Goal: Task Accomplishment & Management: Use online tool/utility

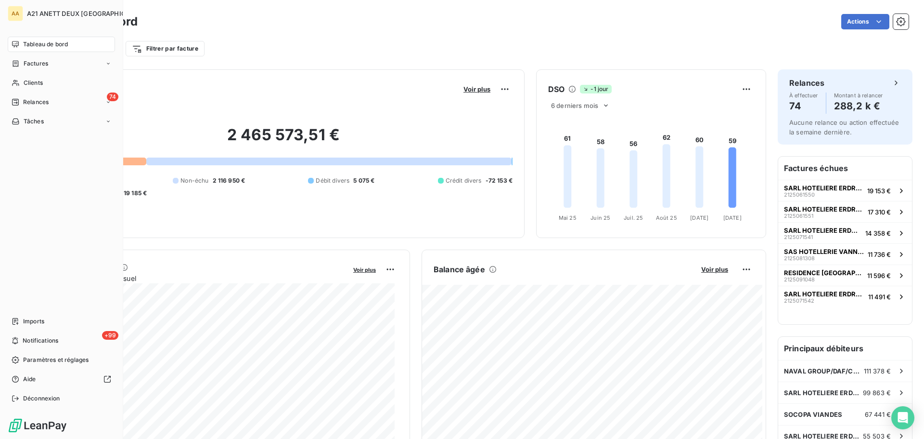
click at [29, 42] on span "Tableau de bord" at bounding box center [45, 44] width 45 height 9
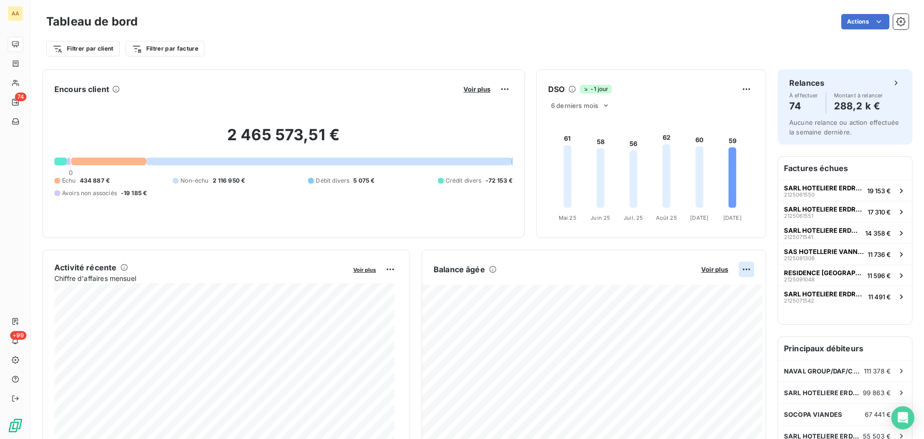
click at [741, 269] on html "AA 74 +99 Tableau de bord Actions Filtrer par client Filtrer par facture Encour…" at bounding box center [462, 219] width 924 height 439
click at [712, 291] on div "Exporter" at bounding box center [716, 290] width 54 height 15
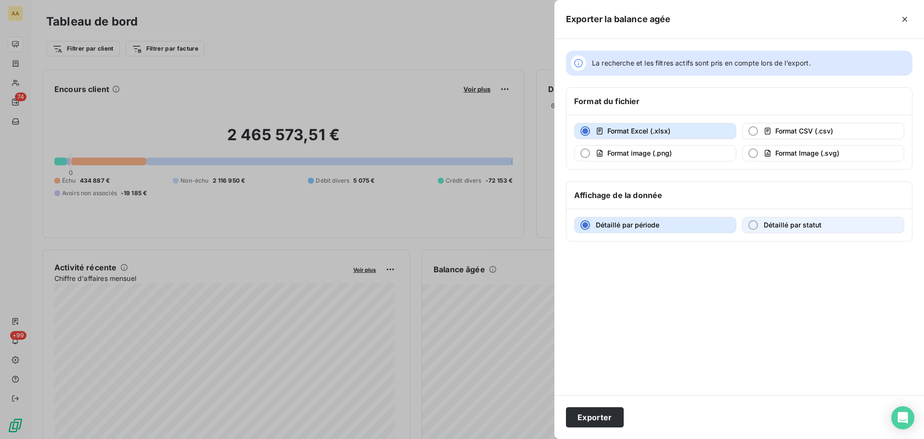
click at [754, 224] on div "button" at bounding box center [754, 225] width 10 height 10
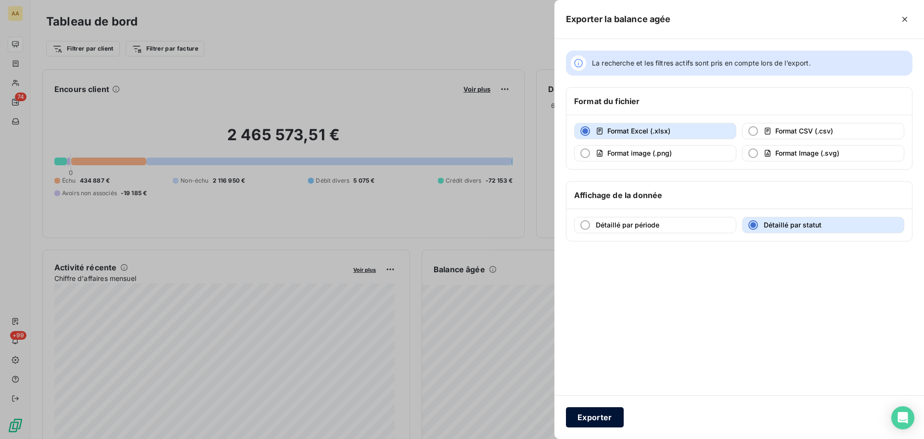
click at [589, 418] on button "Exporter" at bounding box center [595, 417] width 58 height 20
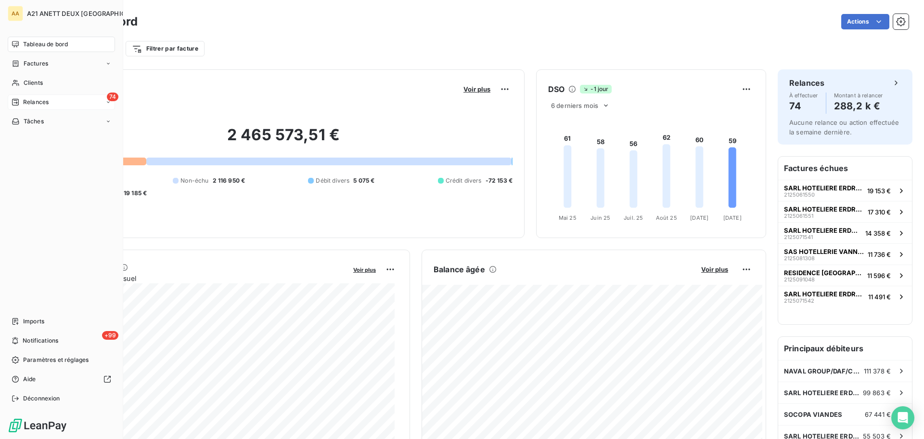
click at [30, 103] on span "Relances" at bounding box center [36, 102] width 26 height 9
click at [30, 121] on span "À effectuer" at bounding box center [38, 121] width 31 height 9
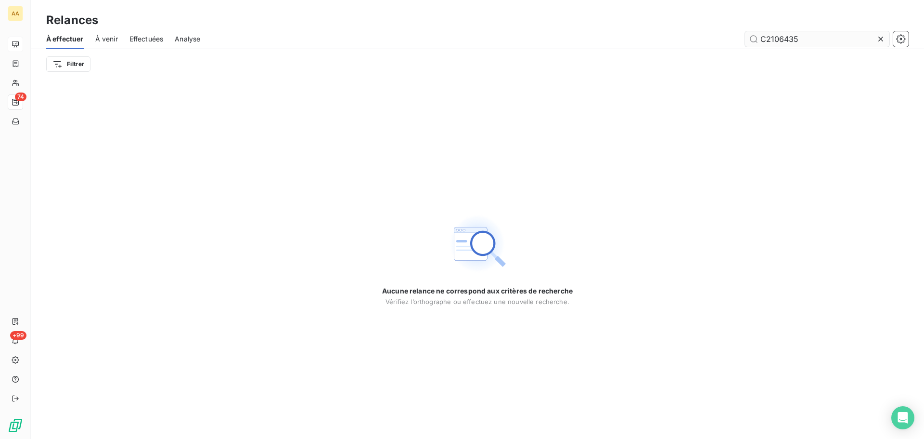
drag, startPoint x: 809, startPoint y: 39, endPoint x: 778, endPoint y: 40, distance: 31.3
click at [780, 39] on input "C2106435" at bounding box center [817, 38] width 144 height 15
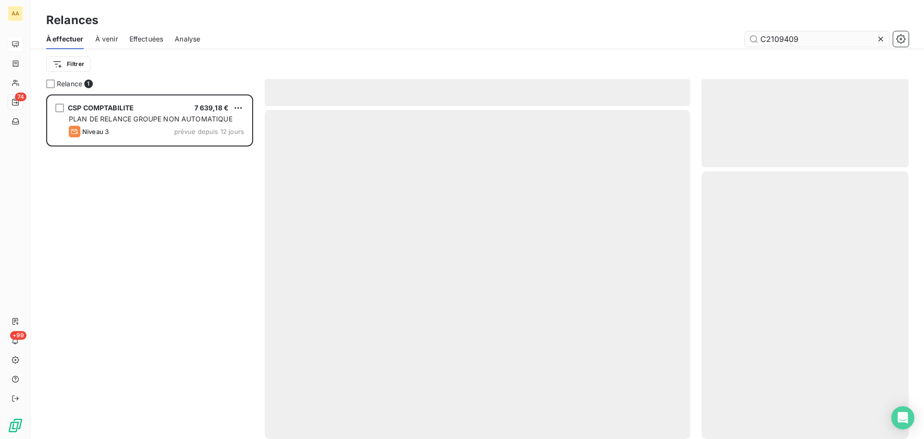
scroll to position [337, 200]
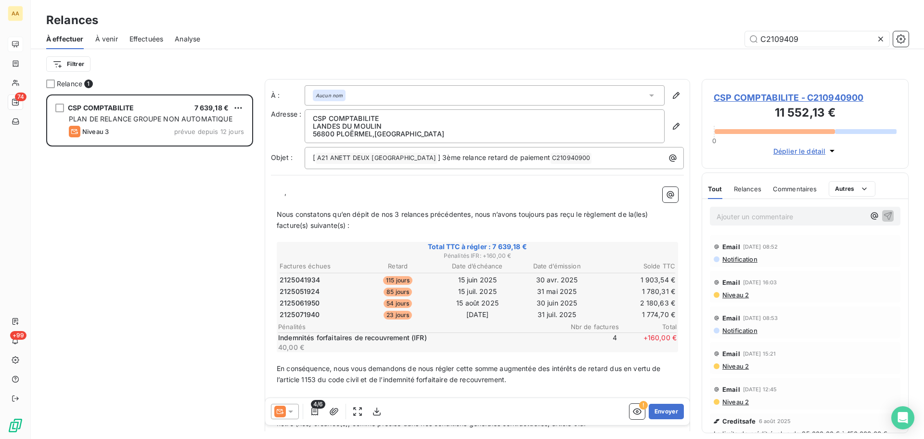
click at [368, 88] on div "Aucun nom" at bounding box center [485, 95] width 360 height 20
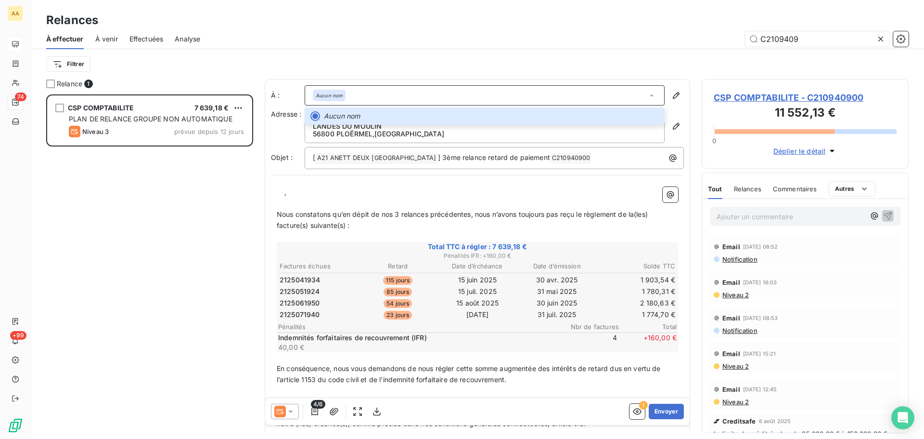
click at [276, 191] on div "﻿ ﻿ ﻿ ﻿ , ﻿ Nous constatons qu’en dépit de nos 3 relances précédentes, nous n’a…" at bounding box center [477, 346] width 413 height 331
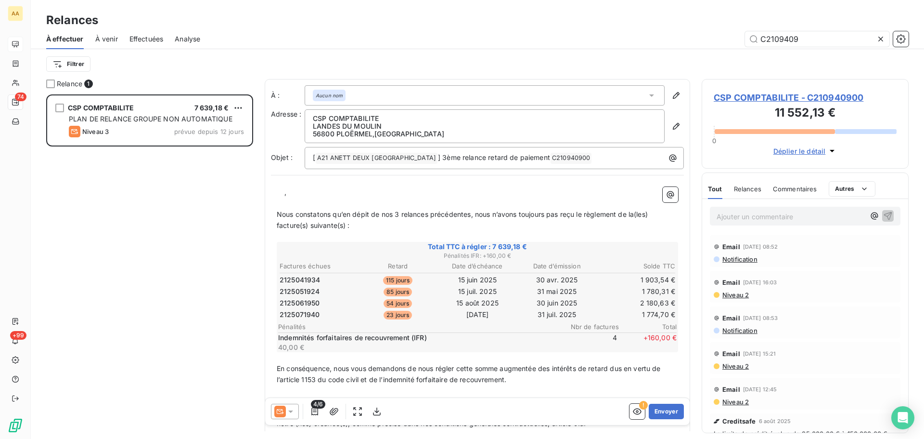
click at [273, 192] on div "﻿ ﻿ ﻿ ﻿ , ﻿ Nous constatons qu’en dépit de nos 3 relances précédentes, nous n’a…" at bounding box center [477, 346] width 413 height 331
click at [278, 194] on p "﻿ ﻿ ﻿ ﻿ ," at bounding box center [477, 192] width 401 height 11
click at [321, 92] on em "Aucun nom" at bounding box center [329, 95] width 27 height 7
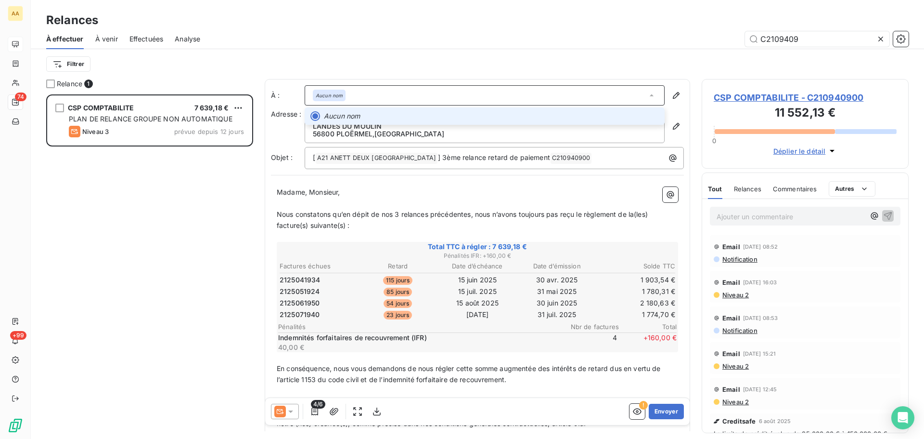
click at [318, 94] on em "Aucun nom" at bounding box center [329, 95] width 27 height 7
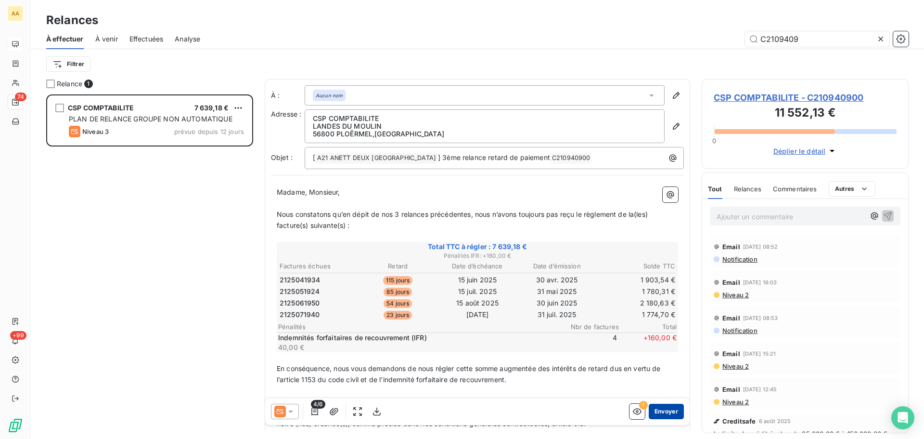
click at [661, 412] on button "Envoyer" at bounding box center [666, 410] width 35 height 15
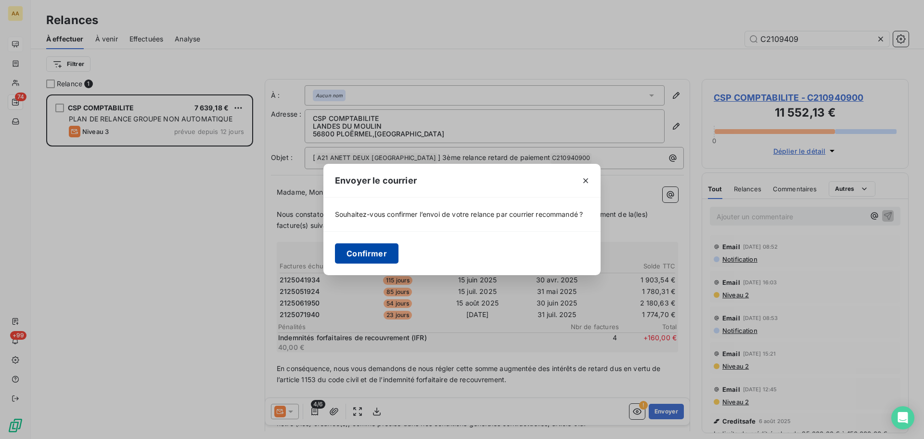
click at [356, 252] on button "Confirmer" at bounding box center [367, 253] width 64 height 20
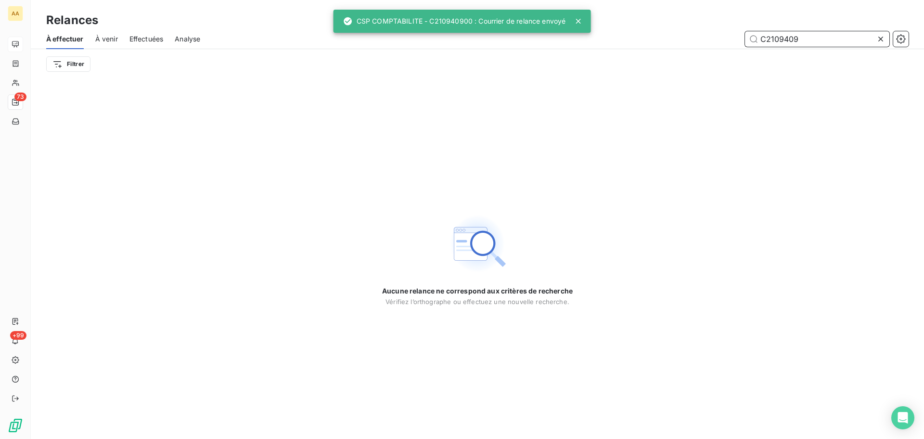
drag, startPoint x: 810, startPoint y: 42, endPoint x: 780, endPoint y: 42, distance: 29.8
click at [780, 42] on input "C2109409" at bounding box center [817, 38] width 144 height 15
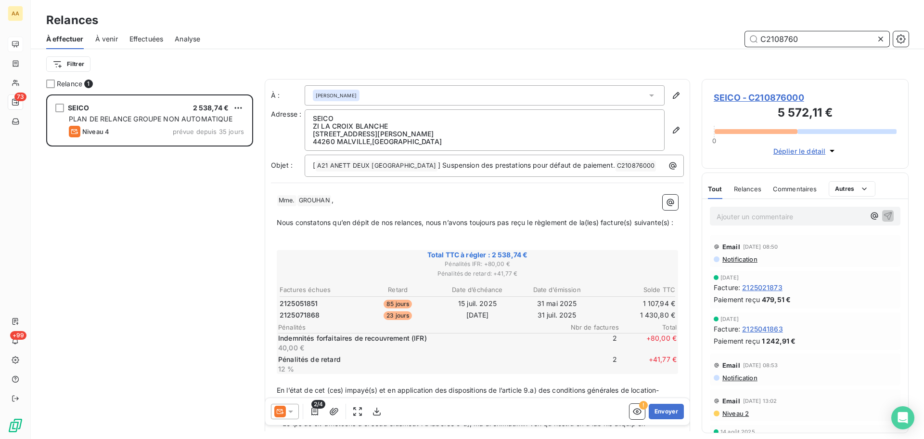
type input "C2108760"
click at [764, 400] on span "[DATE] 13:02" at bounding box center [760, 401] width 34 height 6
click at [290, 411] on icon at bounding box center [290, 411] width 5 height 2
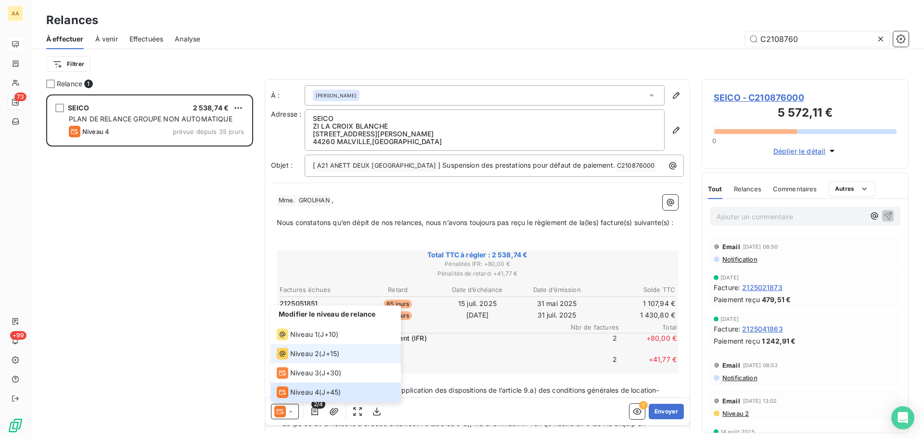
click at [312, 355] on span "Niveau 2" at bounding box center [304, 354] width 29 height 10
